Goal: Information Seeking & Learning: Check status

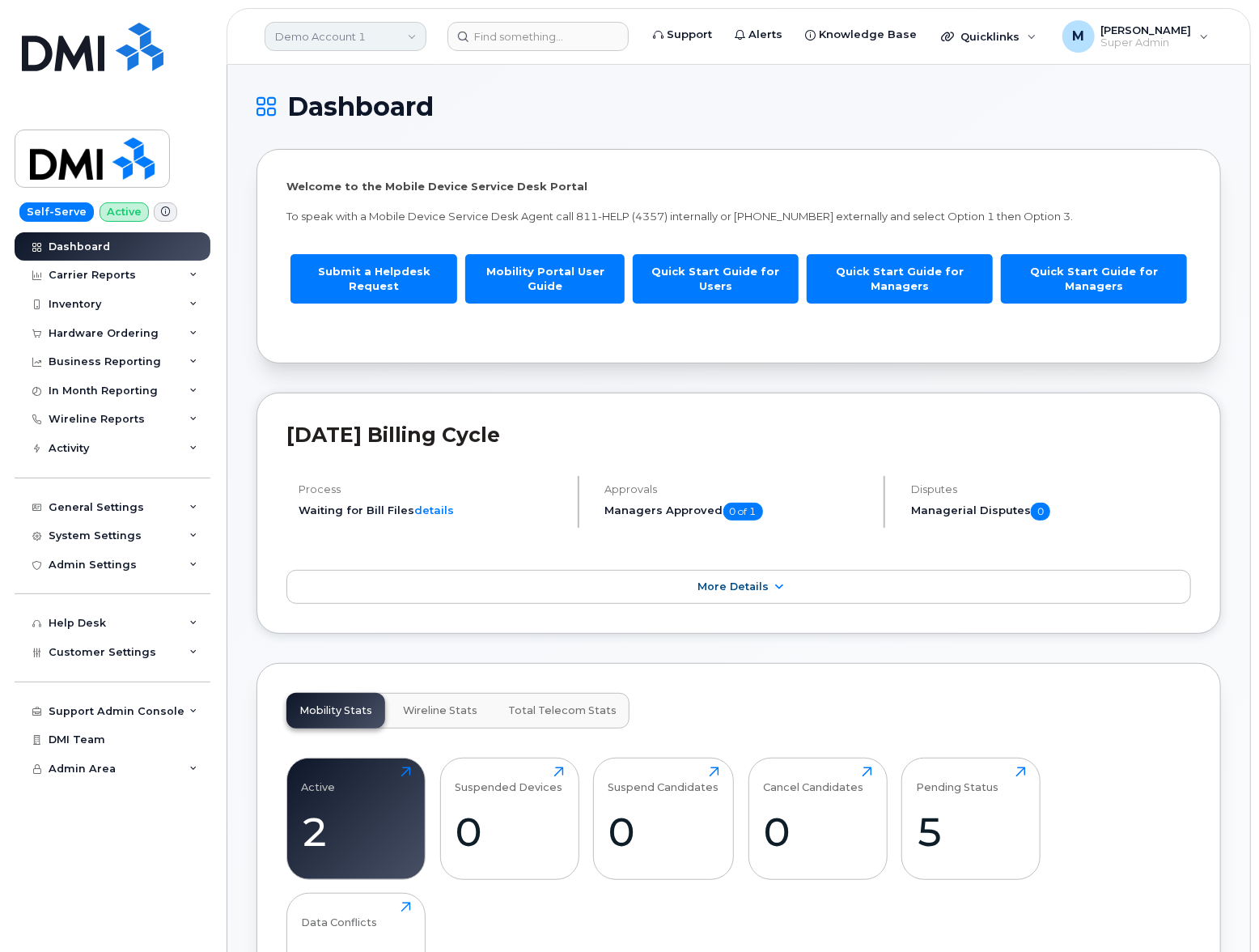
click at [379, 25] on link "Demo Account 1" at bounding box center [345, 36] width 162 height 29
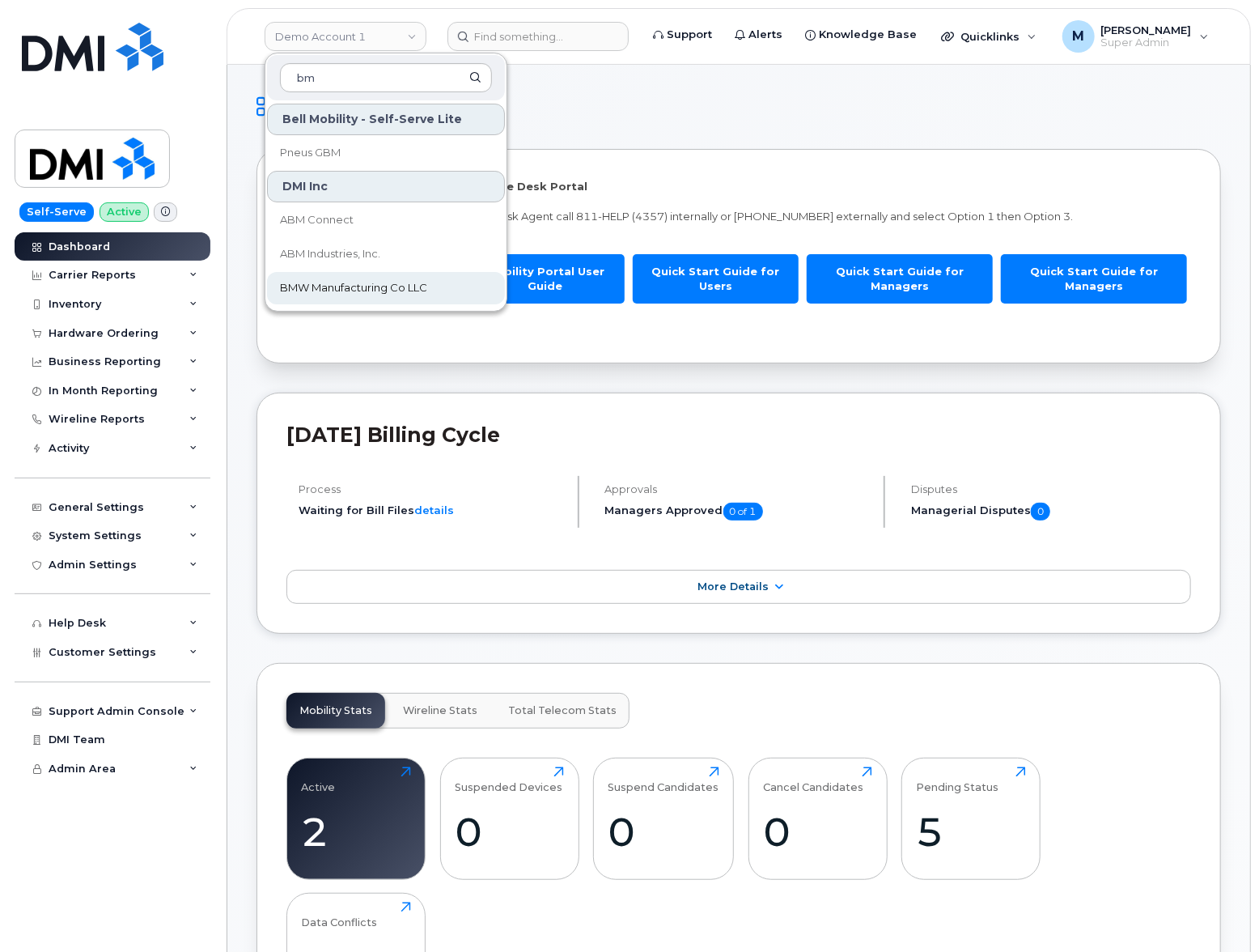
type input "bm"
click at [389, 283] on span "BMW Manufacturing Co LLC" at bounding box center [354, 288] width 147 height 16
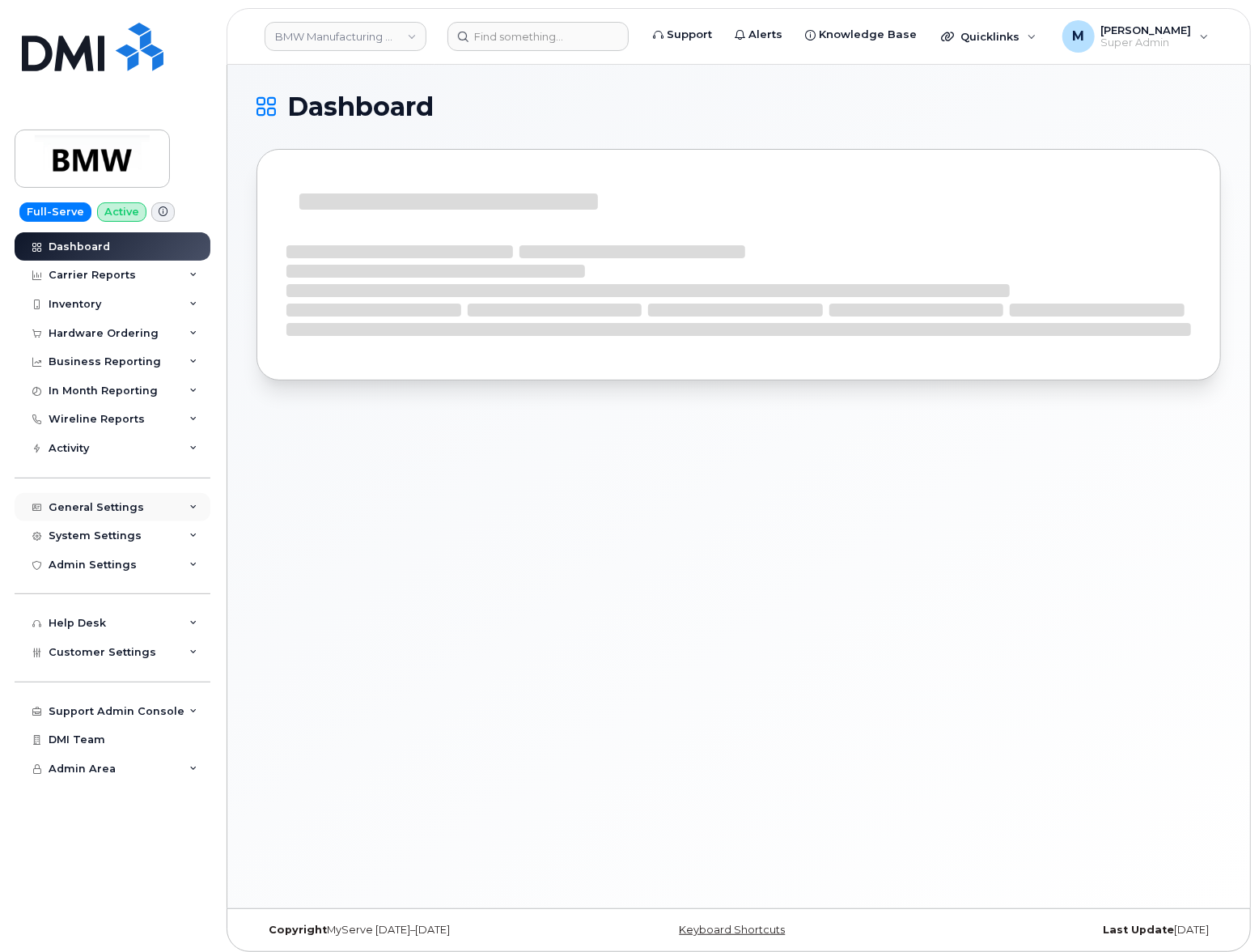
click at [112, 504] on div "General Settings" at bounding box center [97, 508] width 96 height 13
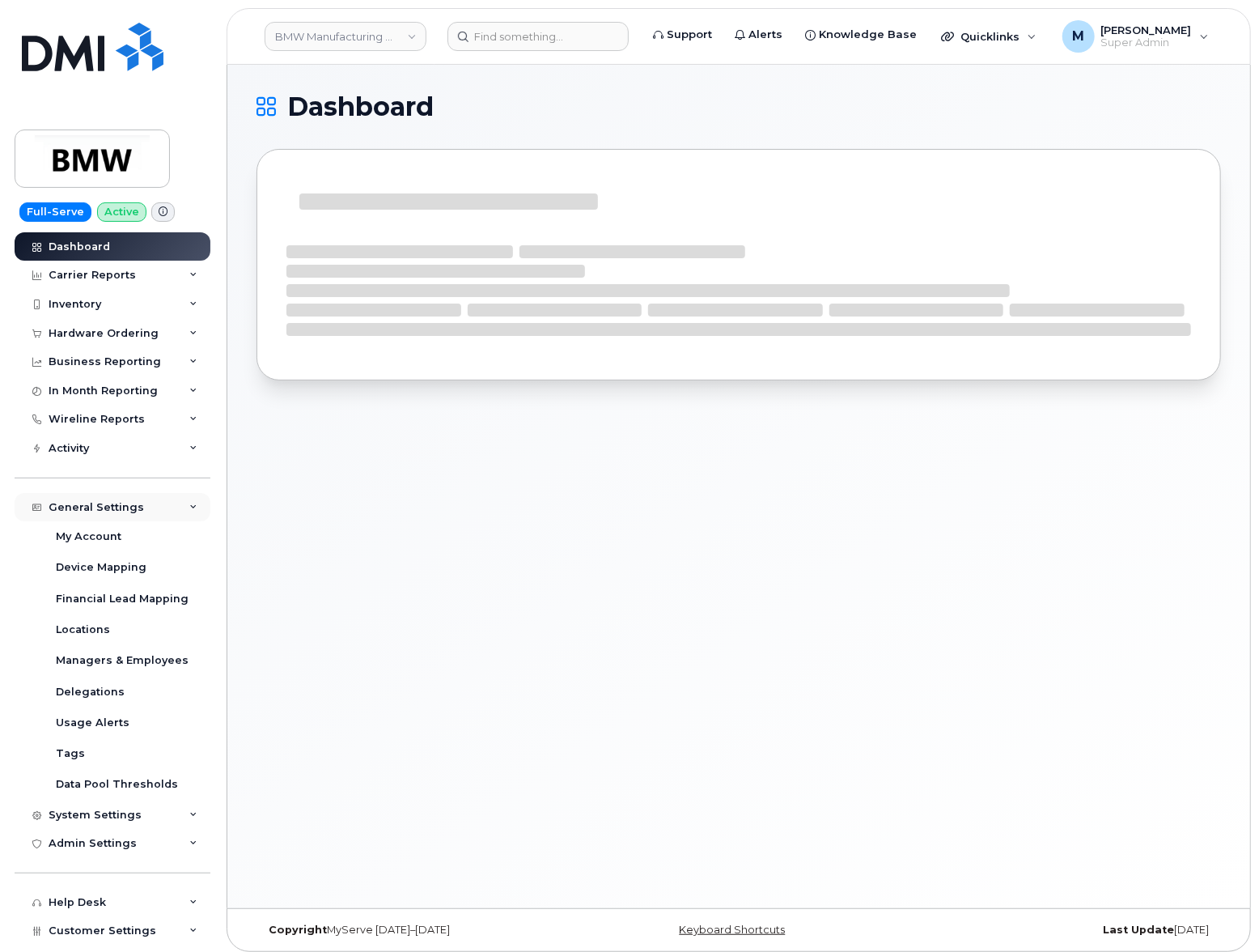
click at [112, 504] on div "General Settings" at bounding box center [97, 508] width 96 height 13
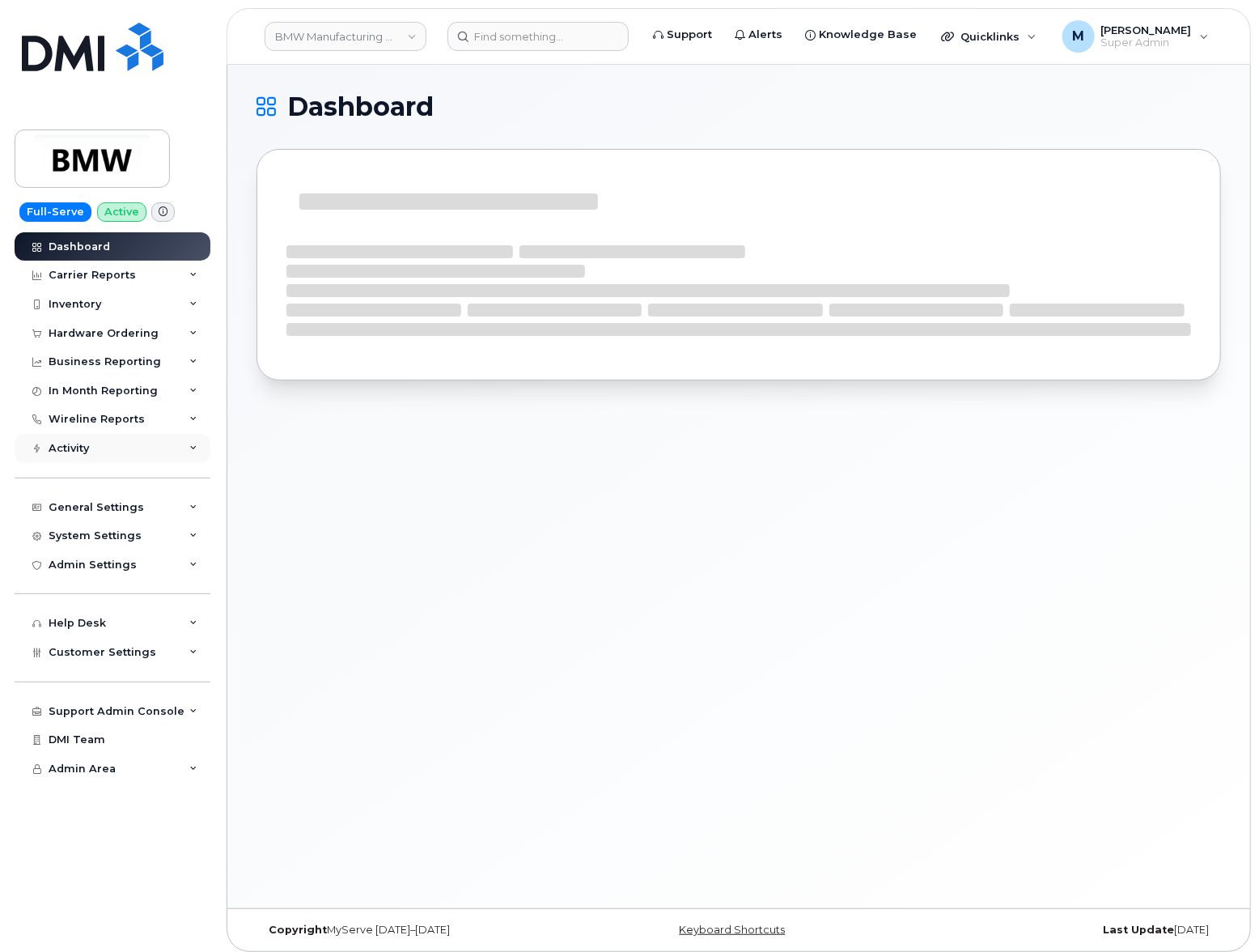
click at [110, 451] on div "Activity" at bounding box center [112, 448] width 196 height 29
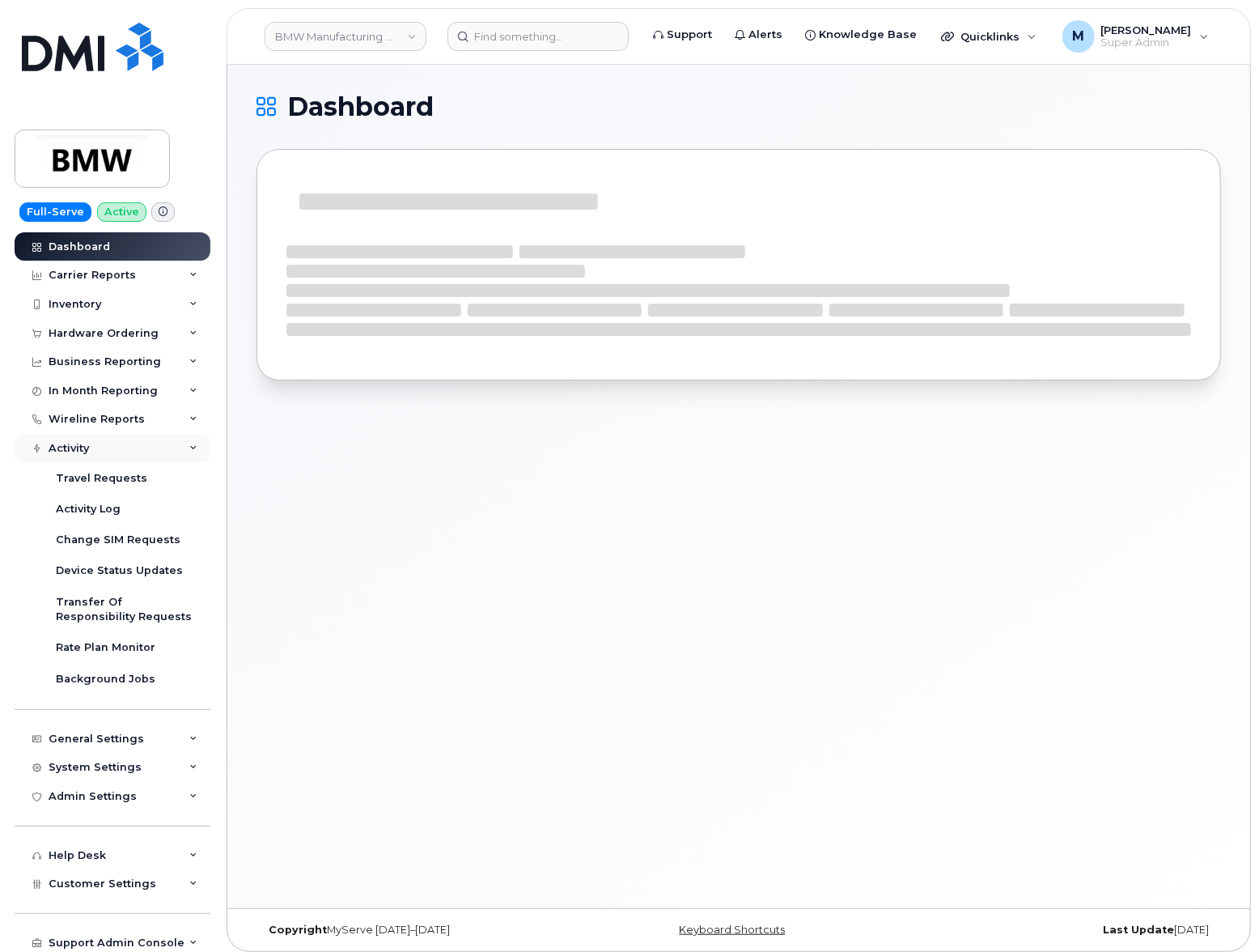
click at [110, 451] on div "Activity" at bounding box center [112, 448] width 196 height 29
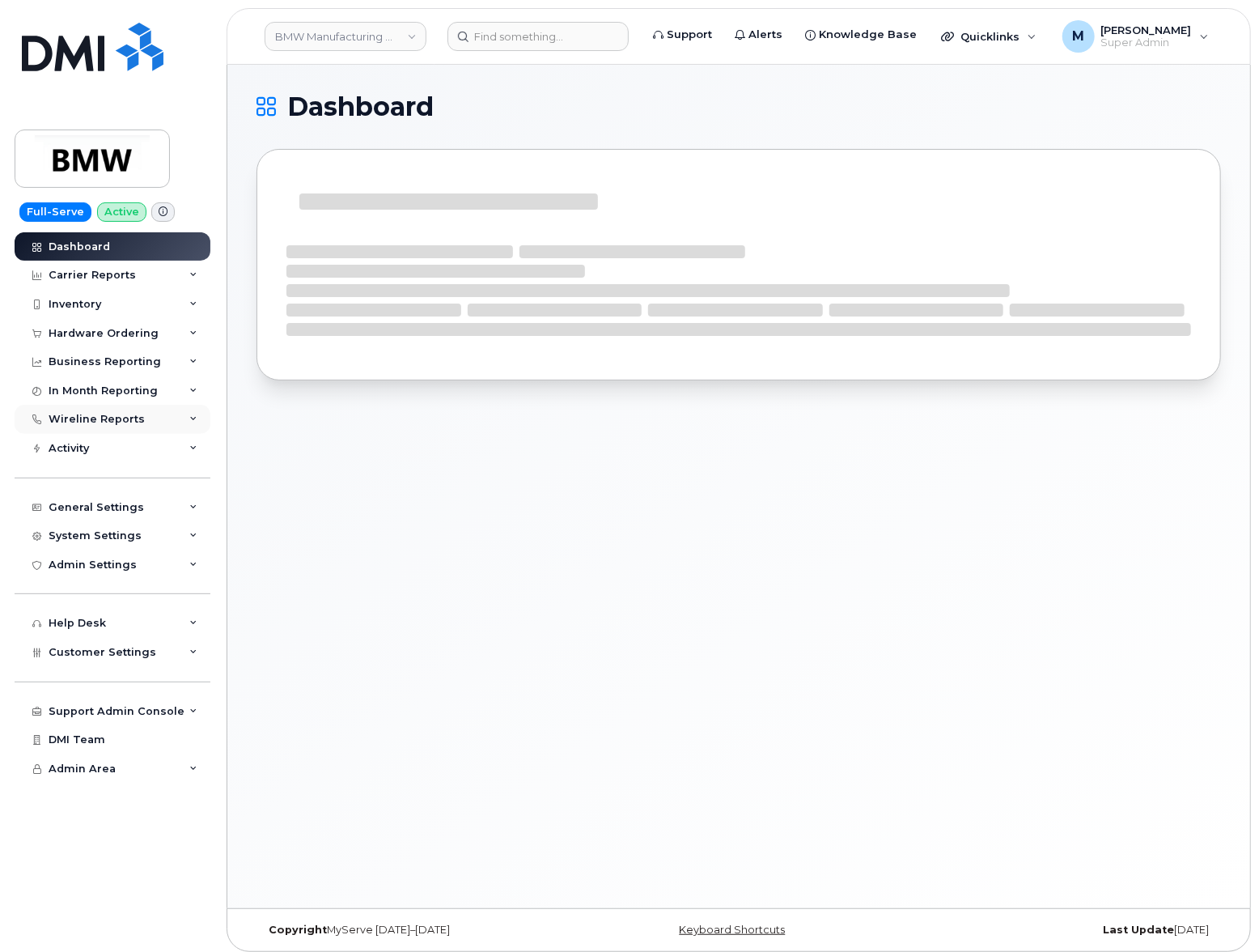
click at [111, 417] on div "Wireline Reports" at bounding box center [97, 419] width 97 height 13
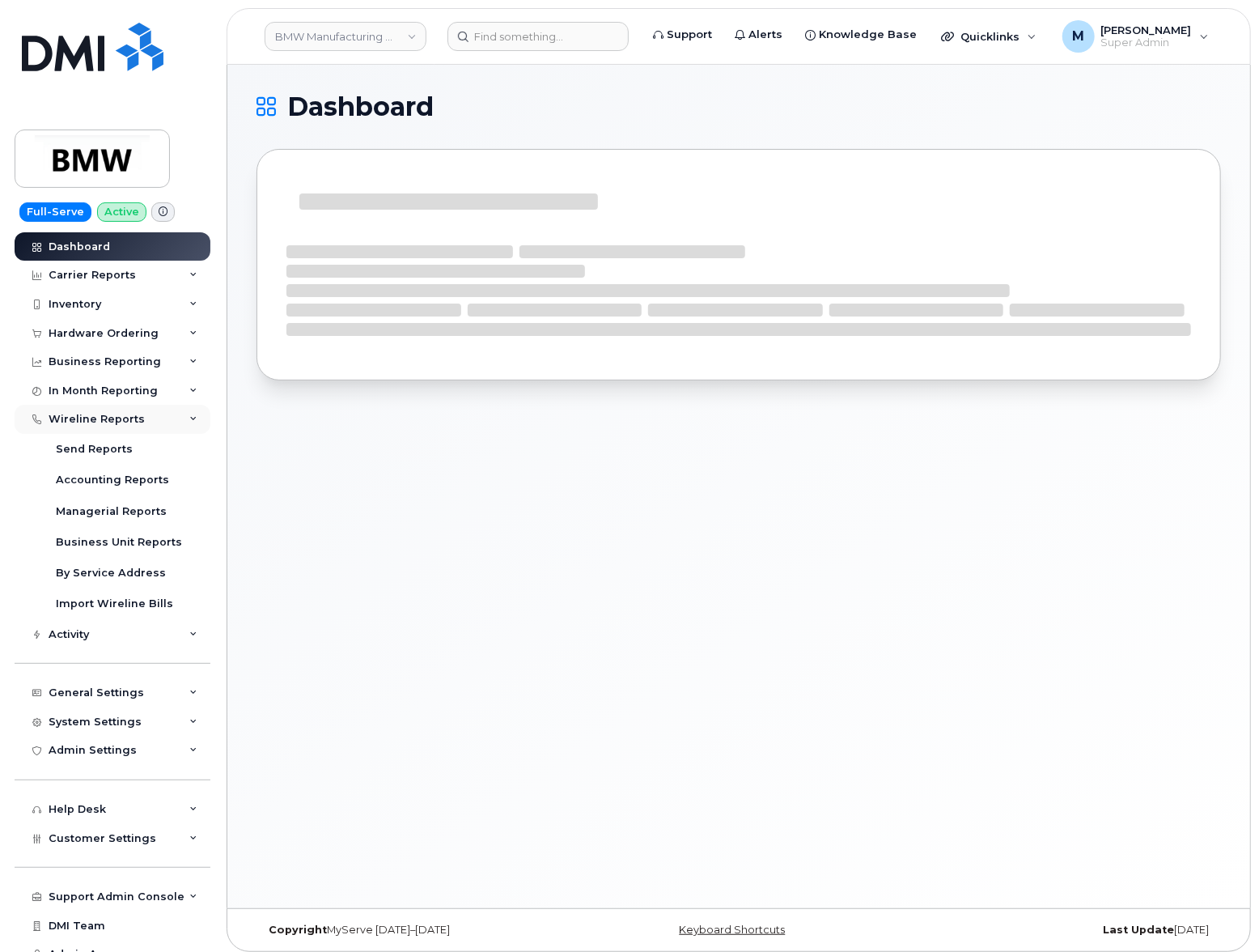
click at [111, 417] on div "Wireline Reports" at bounding box center [97, 419] width 97 height 13
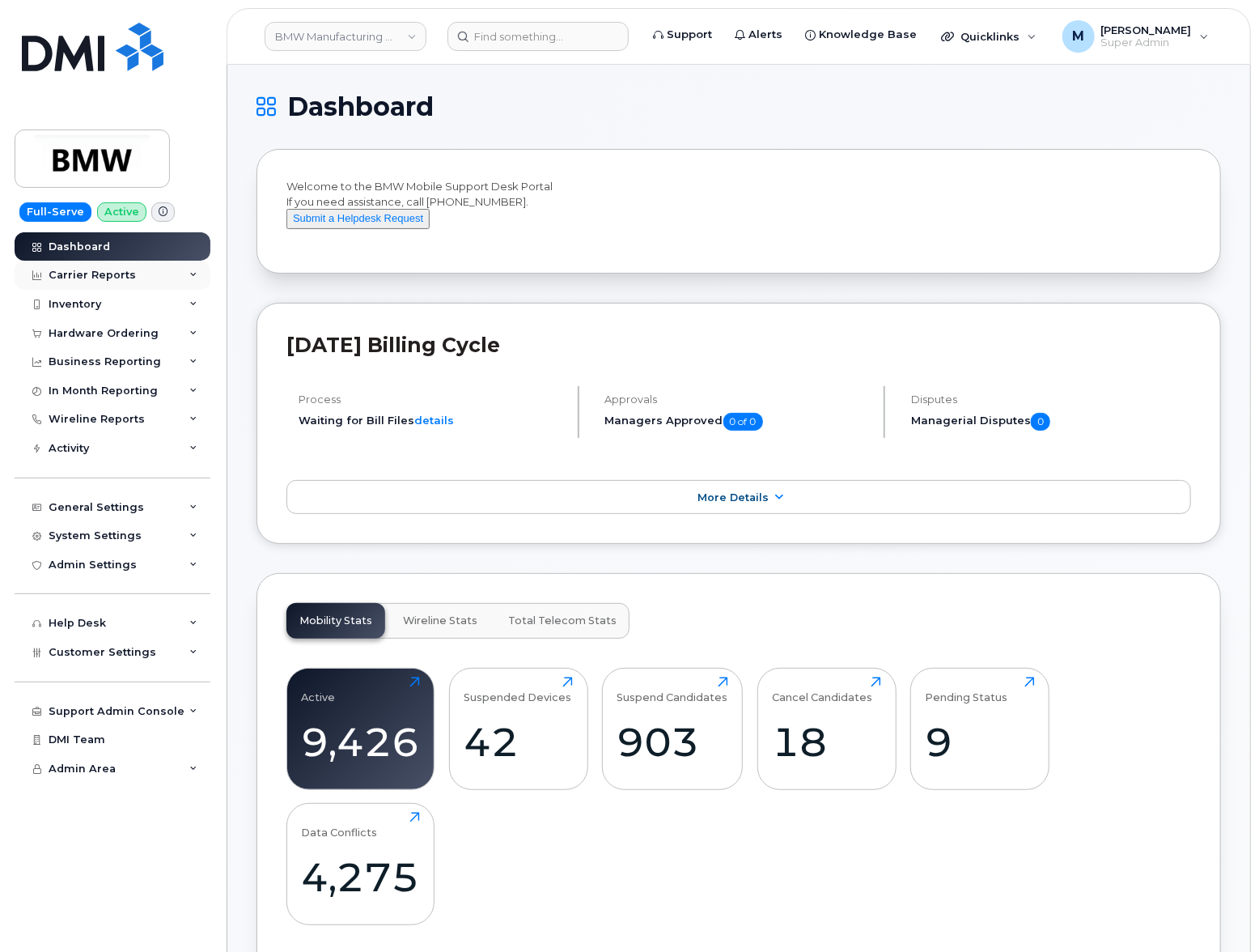
click at [119, 281] on div "Carrier Reports" at bounding box center [112, 275] width 196 height 29
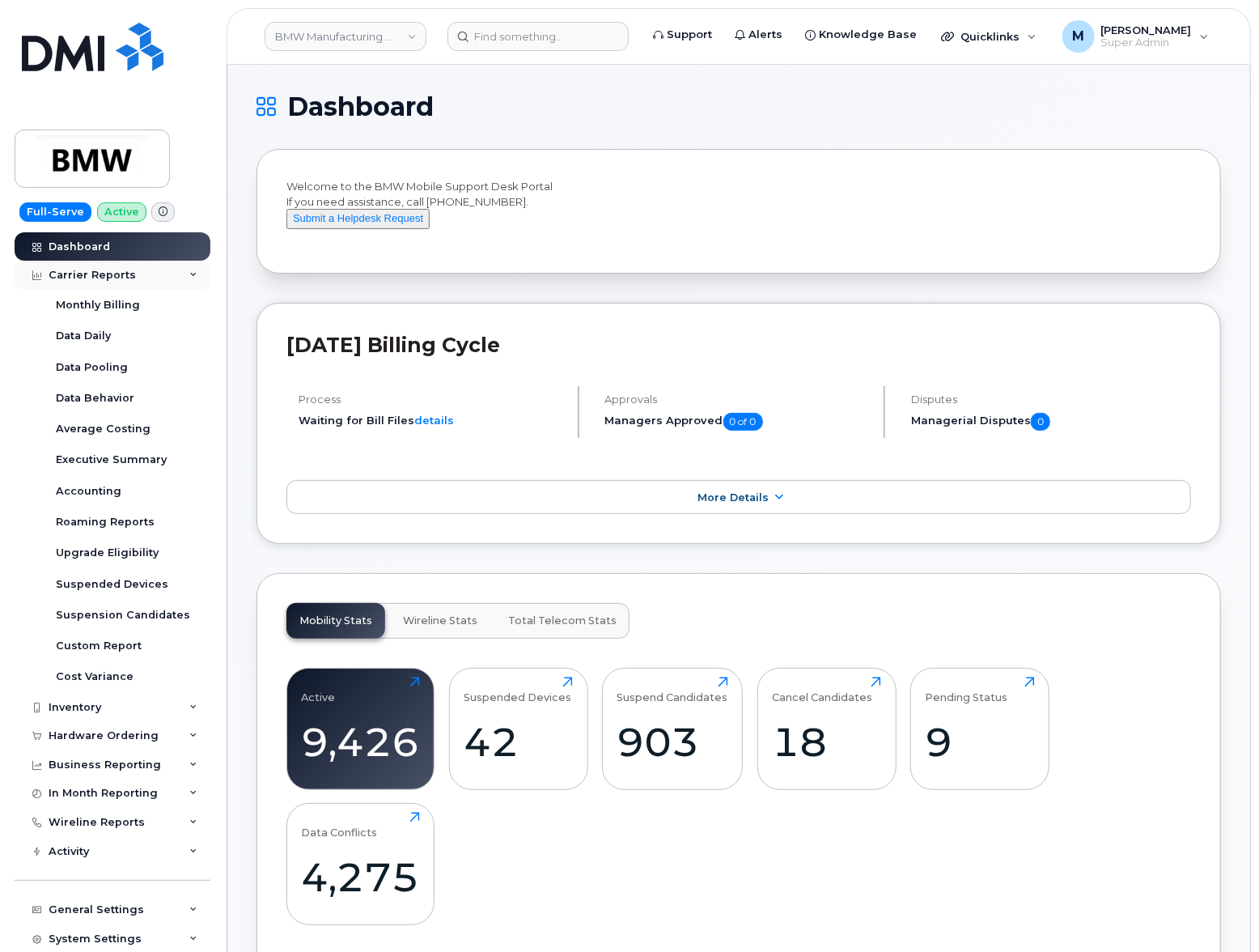
click at [119, 280] on div "Carrier Reports" at bounding box center [92, 276] width 87 height 13
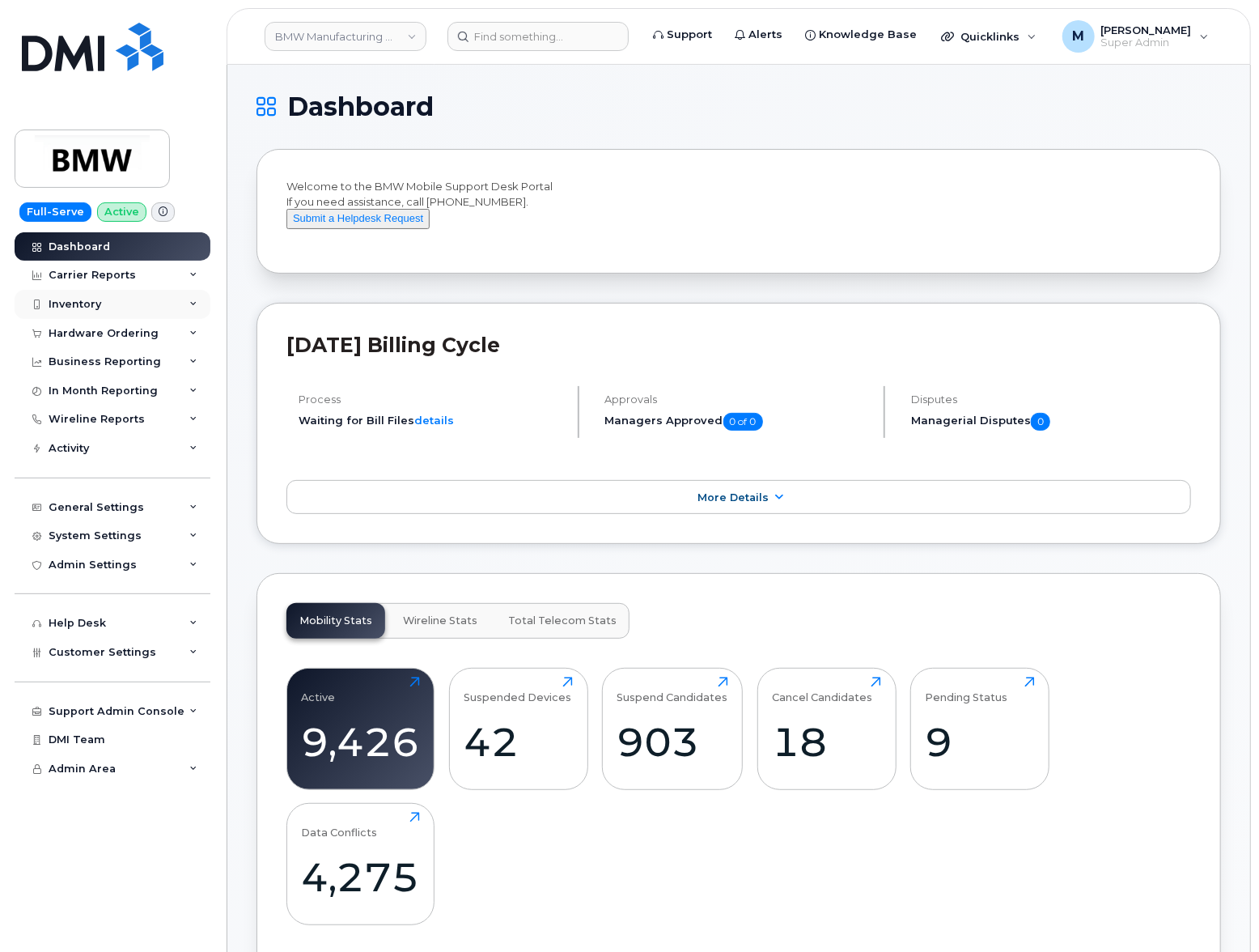
click at [111, 303] on div "Inventory" at bounding box center [112, 304] width 196 height 29
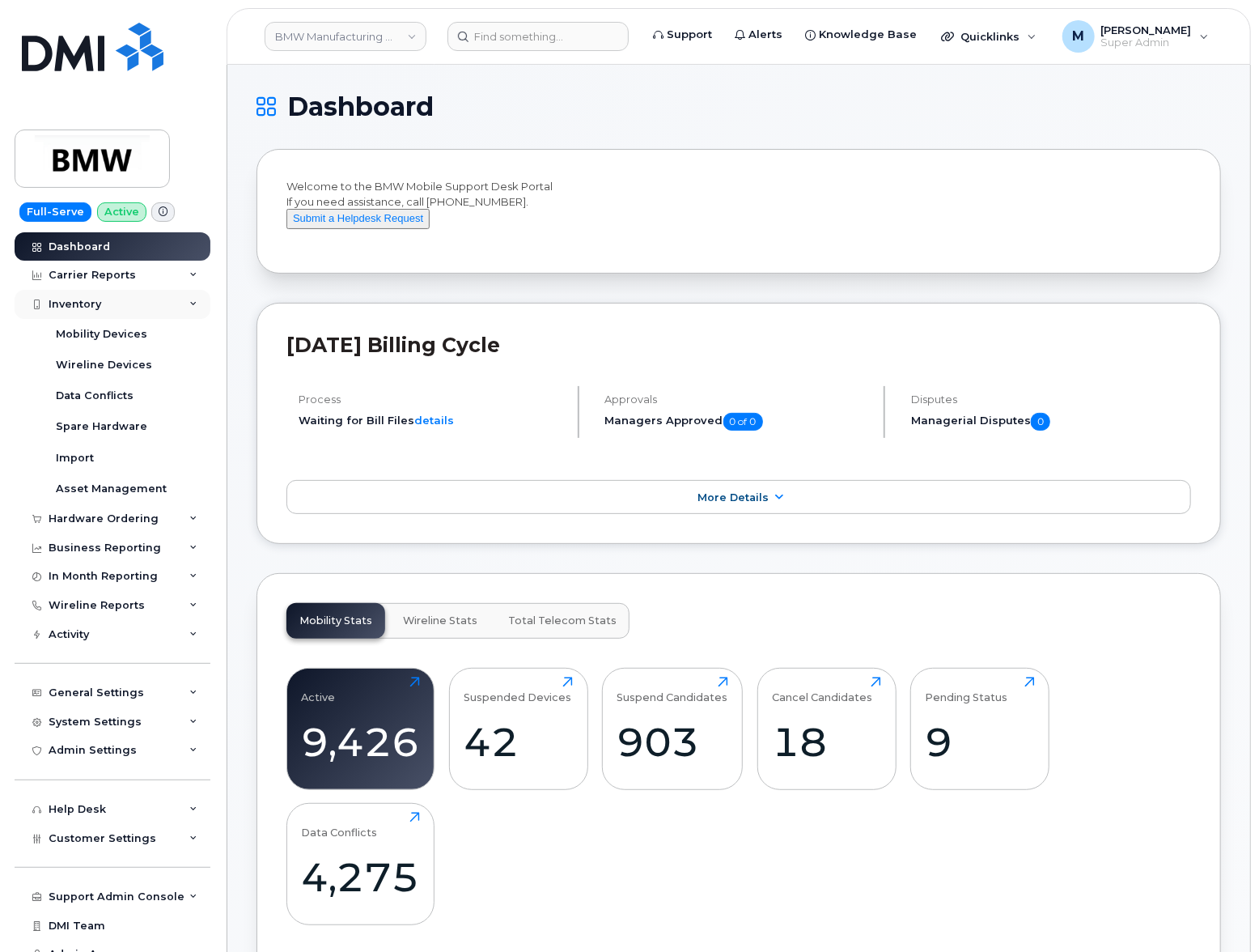
click at [111, 303] on div "Inventory" at bounding box center [112, 304] width 196 height 29
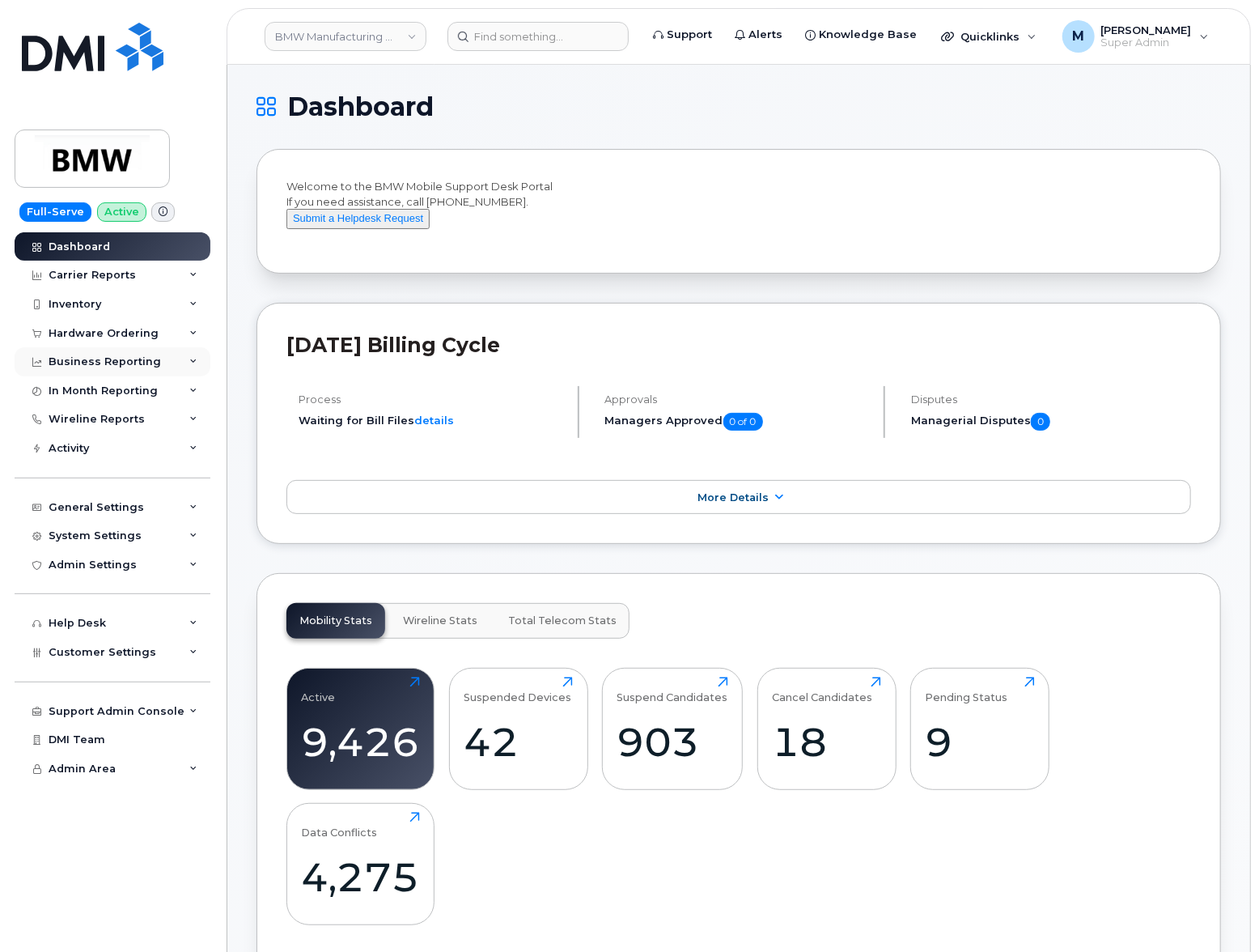
click at [98, 369] on div "Business Reporting" at bounding box center [112, 362] width 196 height 29
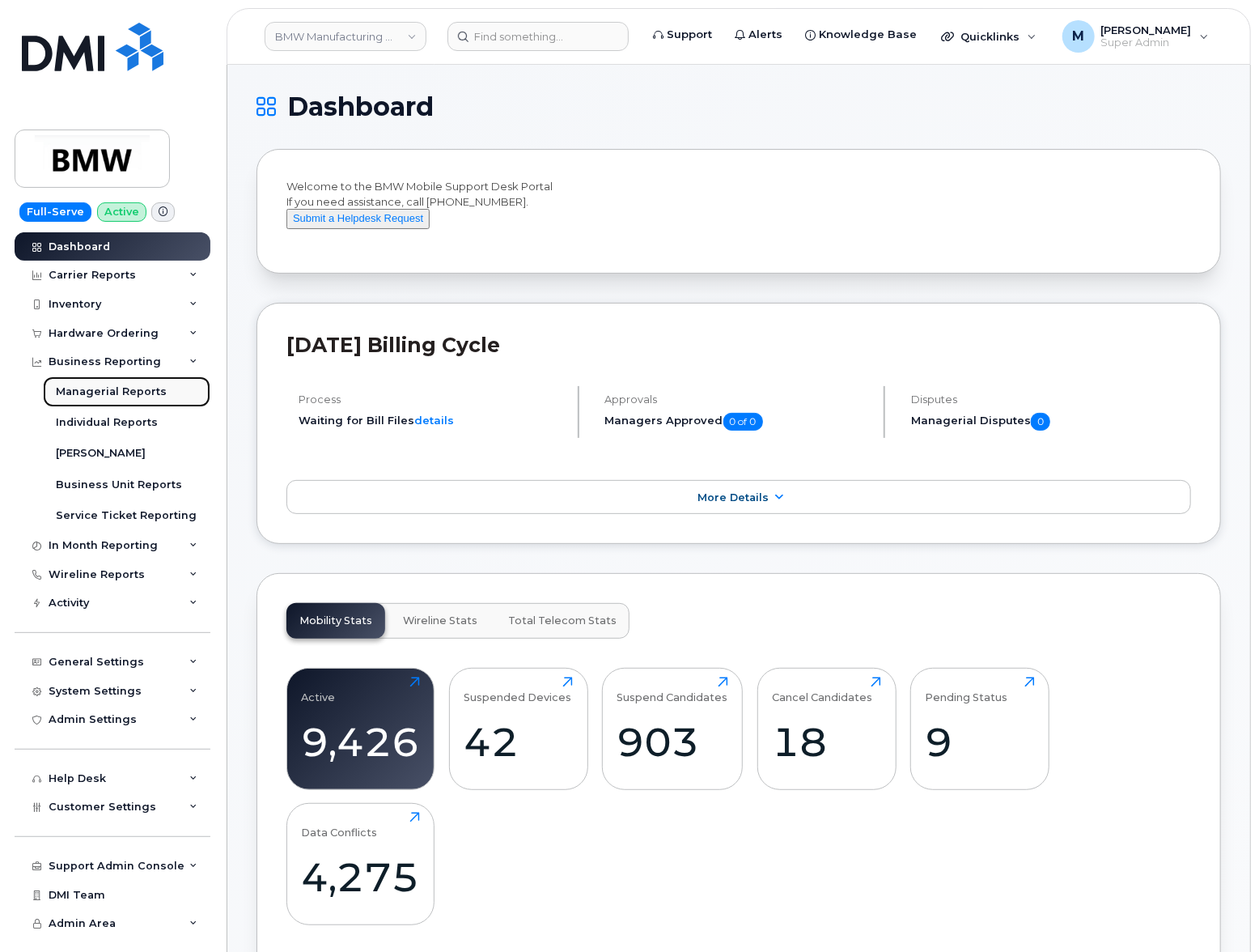
click at [102, 393] on div "Managerial Reports" at bounding box center [111, 391] width 111 height 14
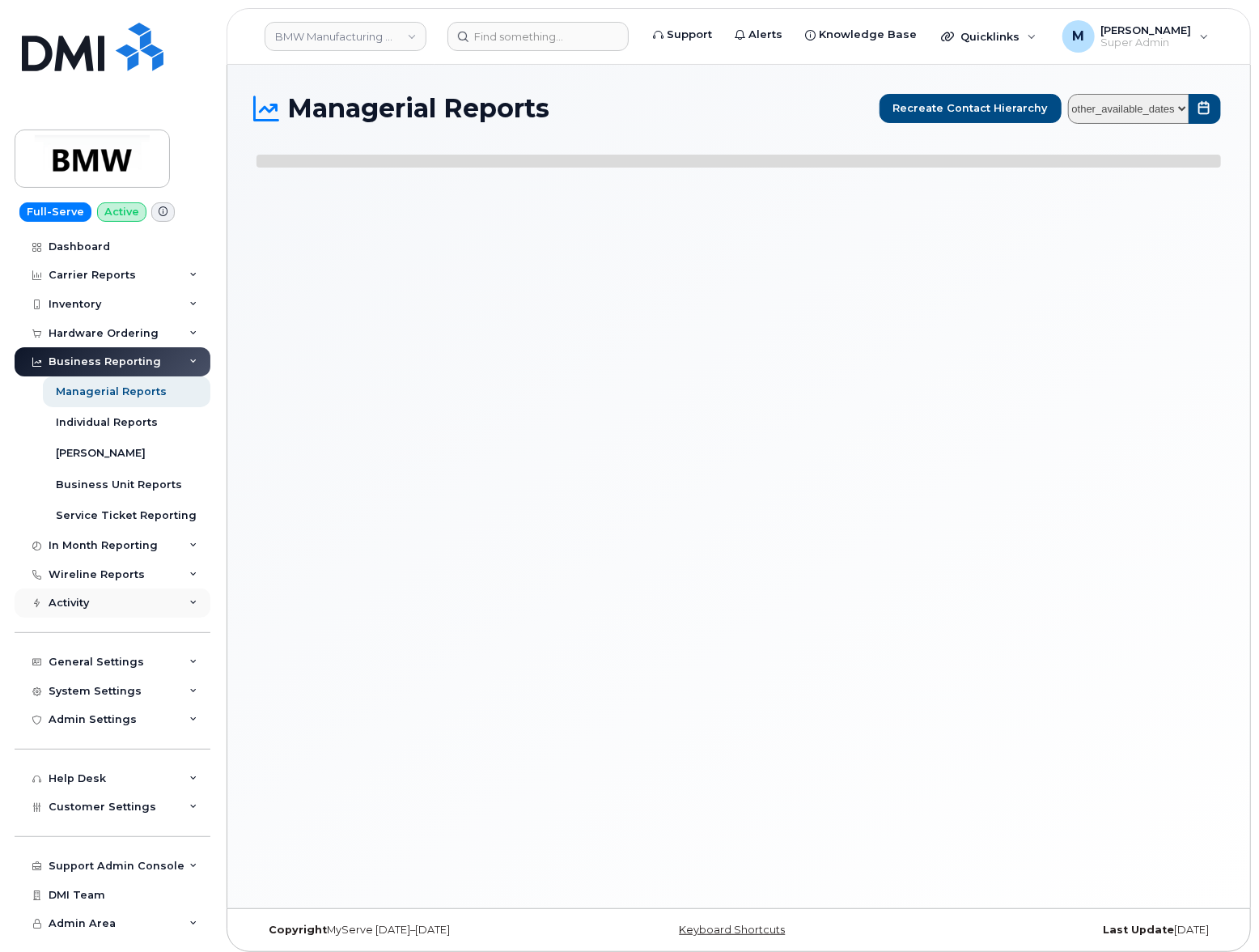
select select
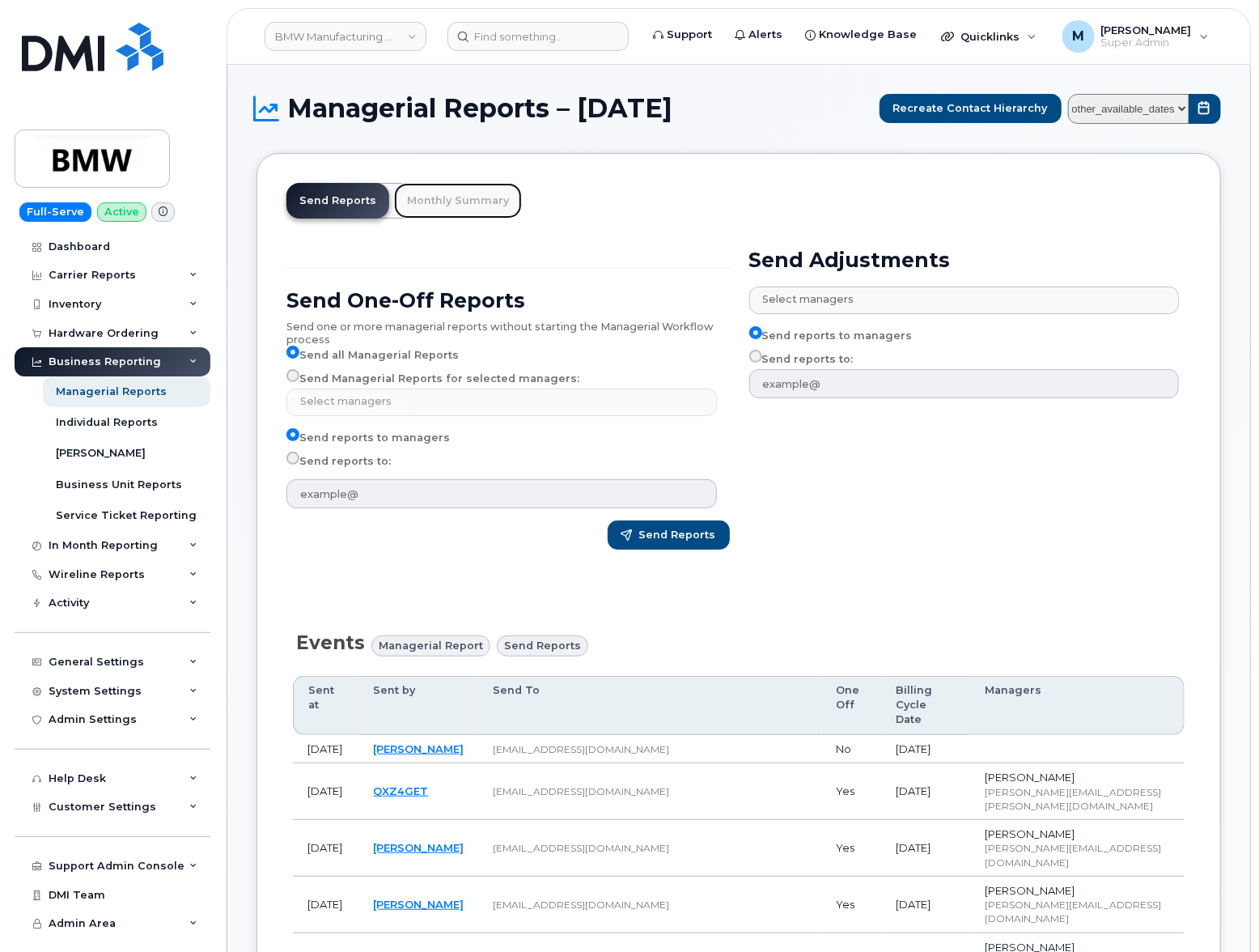
click at [470, 204] on link "Monthly Summary" at bounding box center [458, 200] width 128 height 35
click at [470, 191] on link "Monthly Summary" at bounding box center [458, 200] width 128 height 35
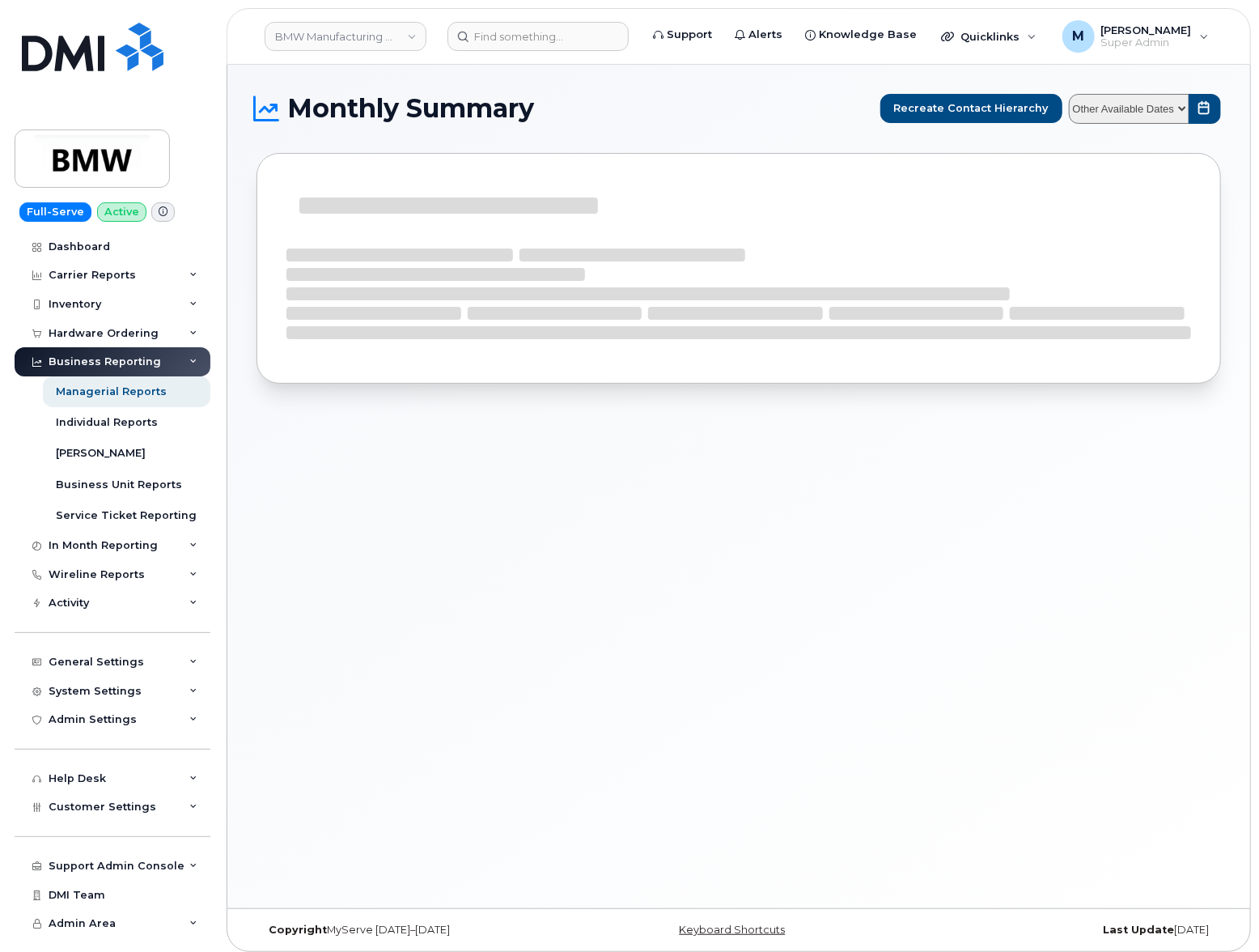
select select
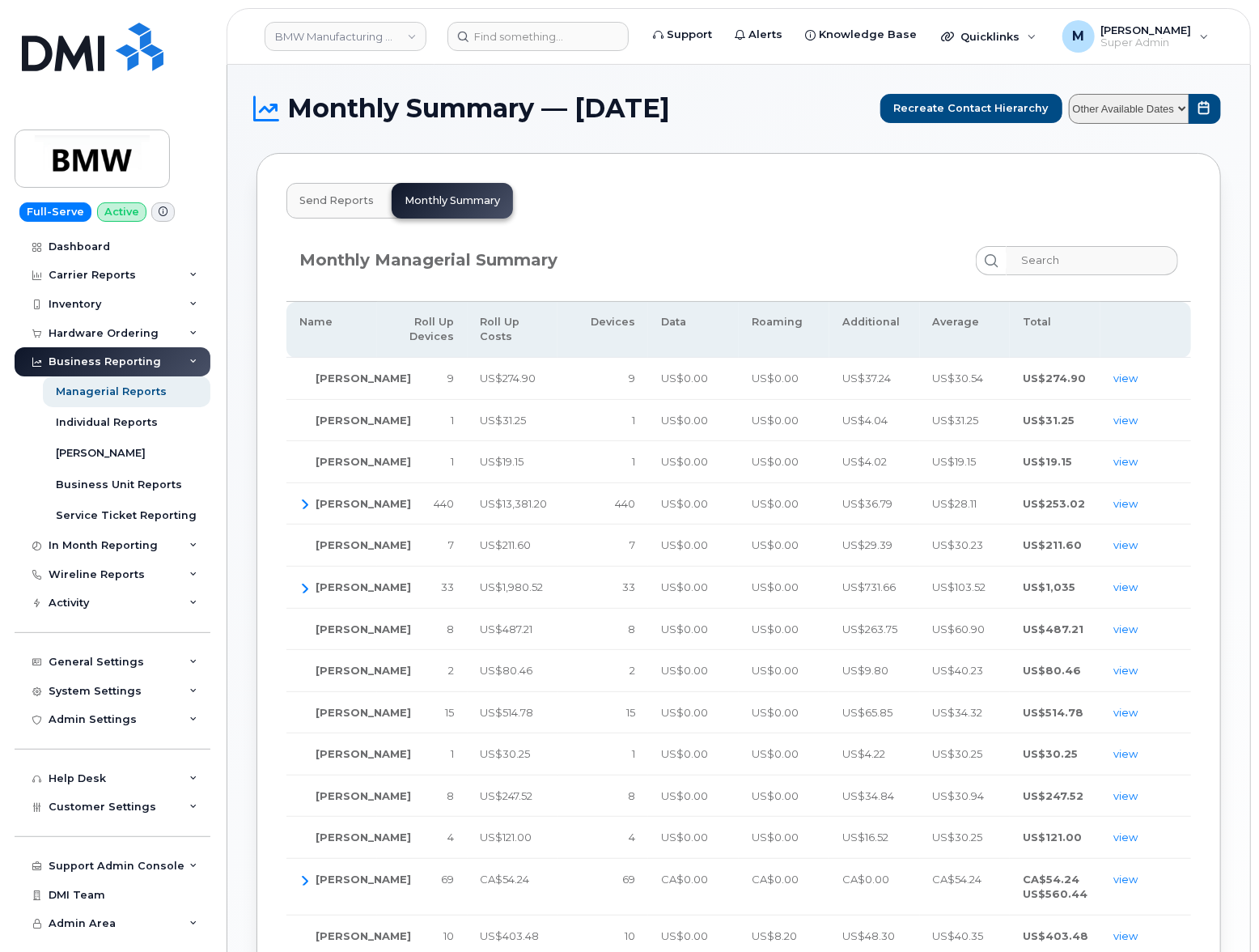
click at [796, 255] on div "Monthly Managerial Summary" at bounding box center [739, 260] width 879 height 29
click at [1127, 380] on link "view" at bounding box center [1125, 378] width 24 height 13
